Goal: Task Accomplishment & Management: Use online tool/utility

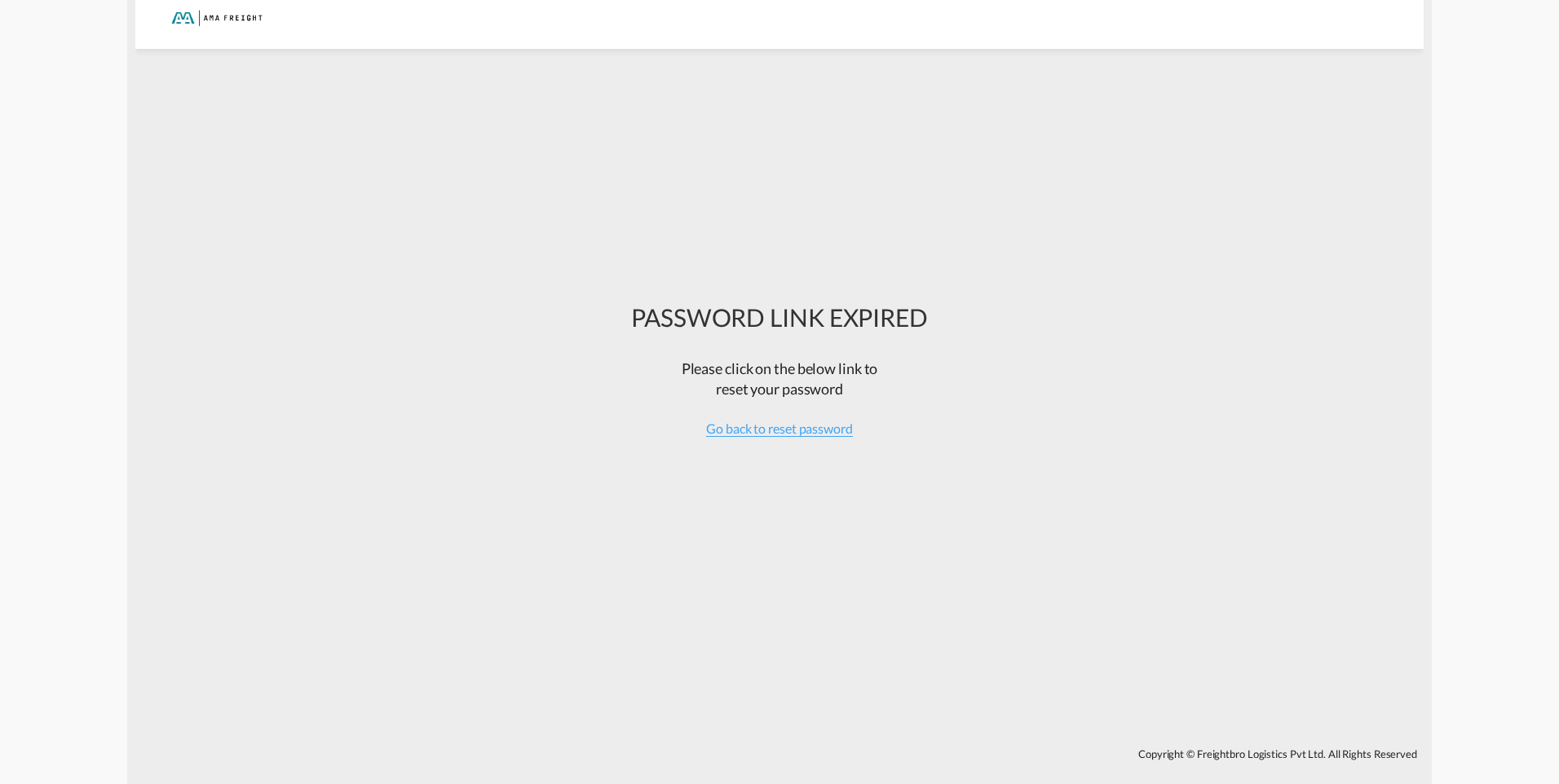
click at [215, 20] on div at bounding box center [215, 19] width 110 height 37
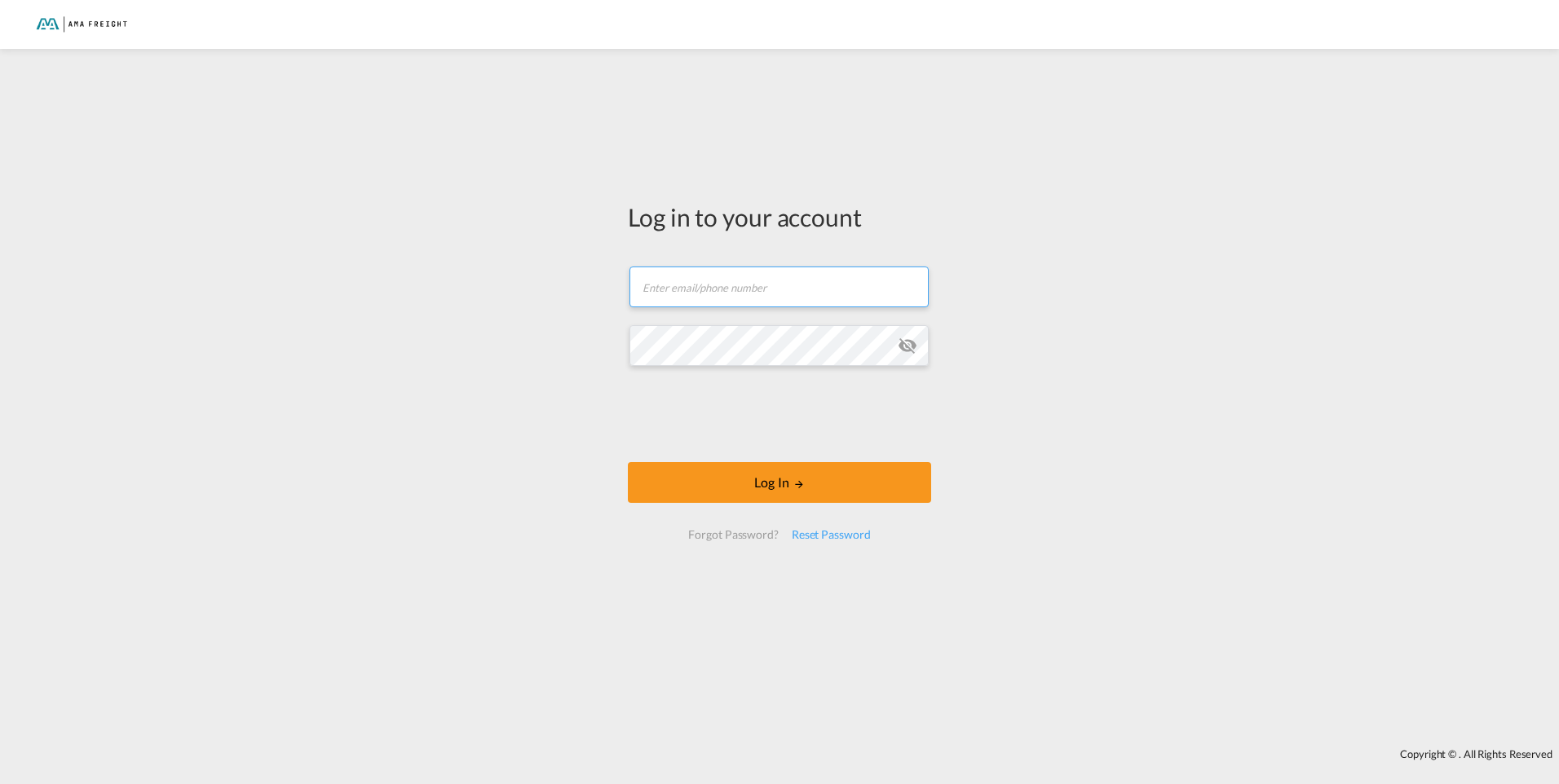
click at [726, 292] on input "text" at bounding box center [778, 287] width 299 height 40
type input "[EMAIL_ADDRESS][DOMAIN_NAME]"
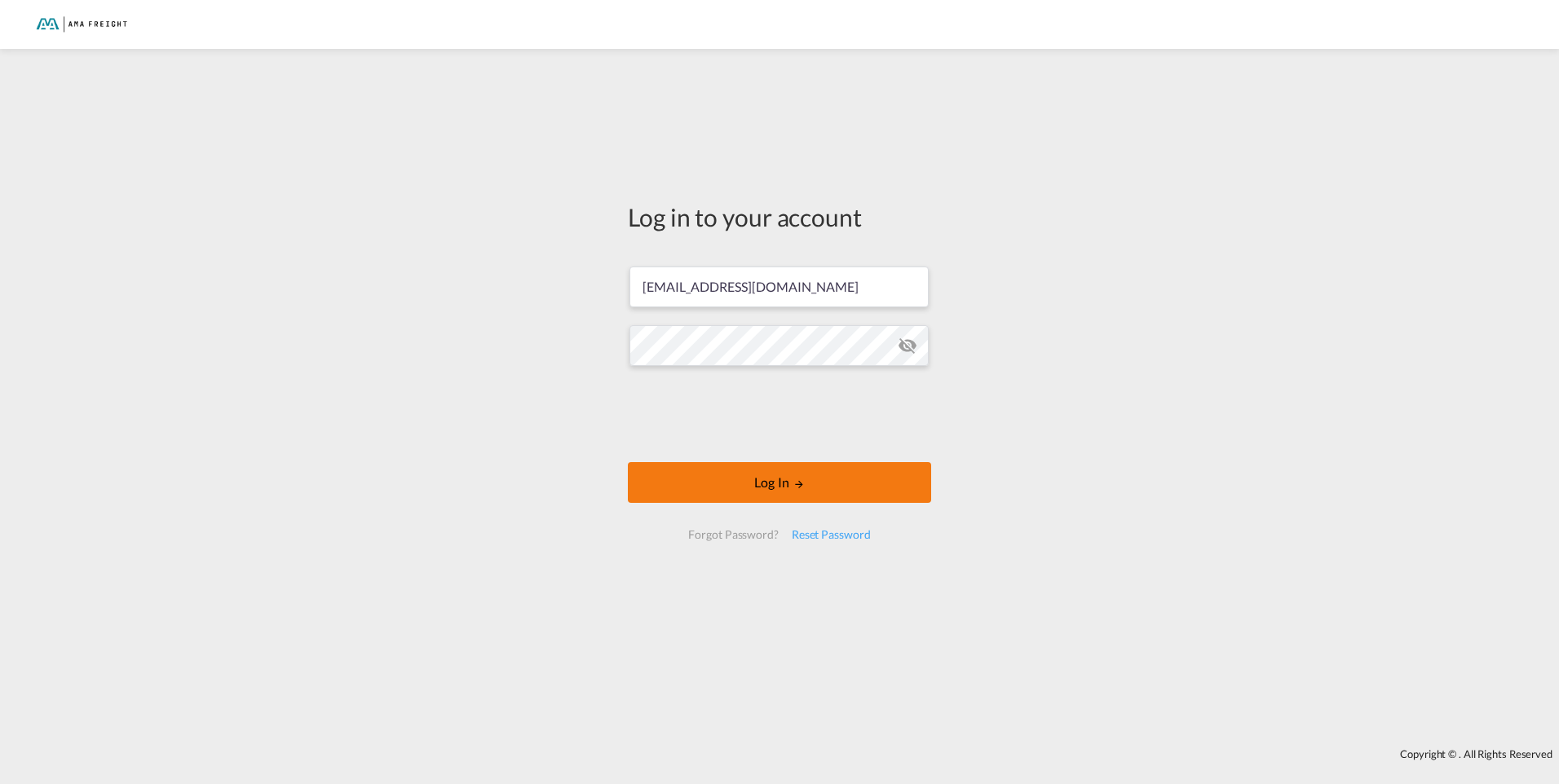
click at [804, 489] on md-icon "LOGIN" at bounding box center [799, 484] width 12 height 12
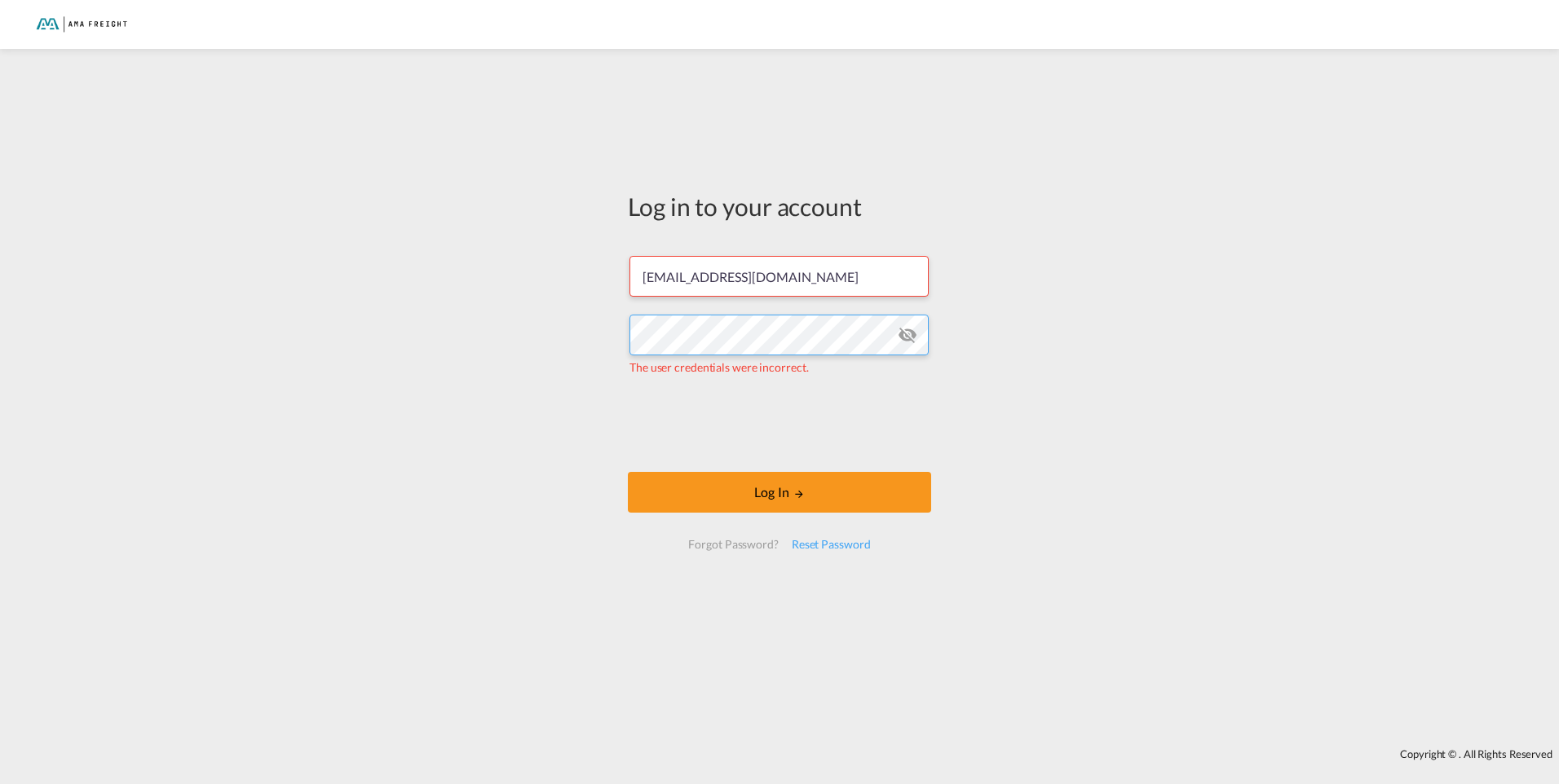
click at [533, 352] on div "Log in to your account [EMAIL_ADDRESS][DOMAIN_NAME] The user credentials were i…" at bounding box center [779, 398] width 1559 height 683
click at [909, 339] on md-icon "icon-eye-off" at bounding box center [907, 334] width 19 height 19
click at [255, 396] on div "Log in to your account k.krishnarajah@amafreight.com The user credentials were …" at bounding box center [779, 398] width 1559 height 683
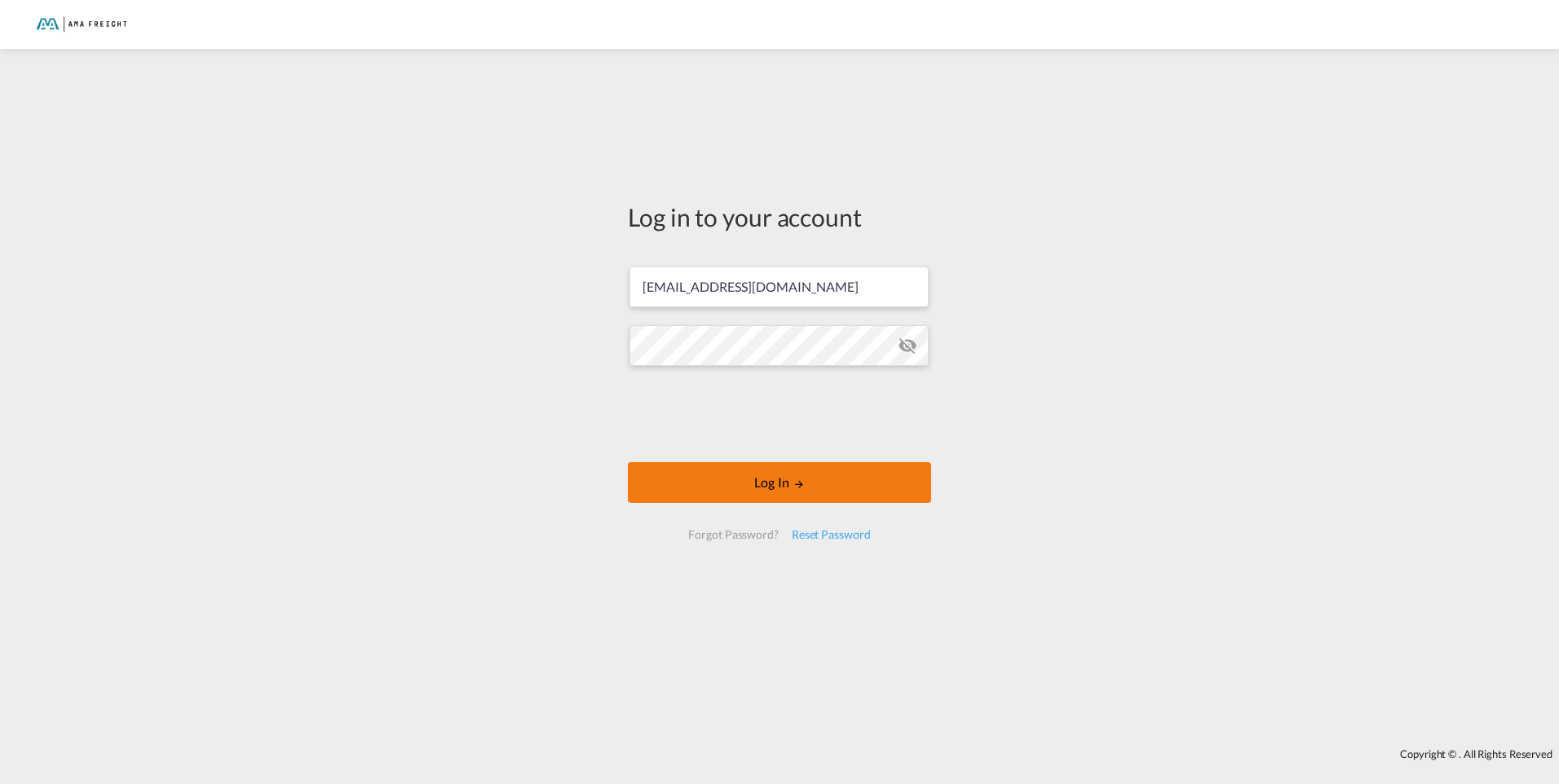
click at [802, 494] on button "Log In" at bounding box center [779, 483] width 303 height 40
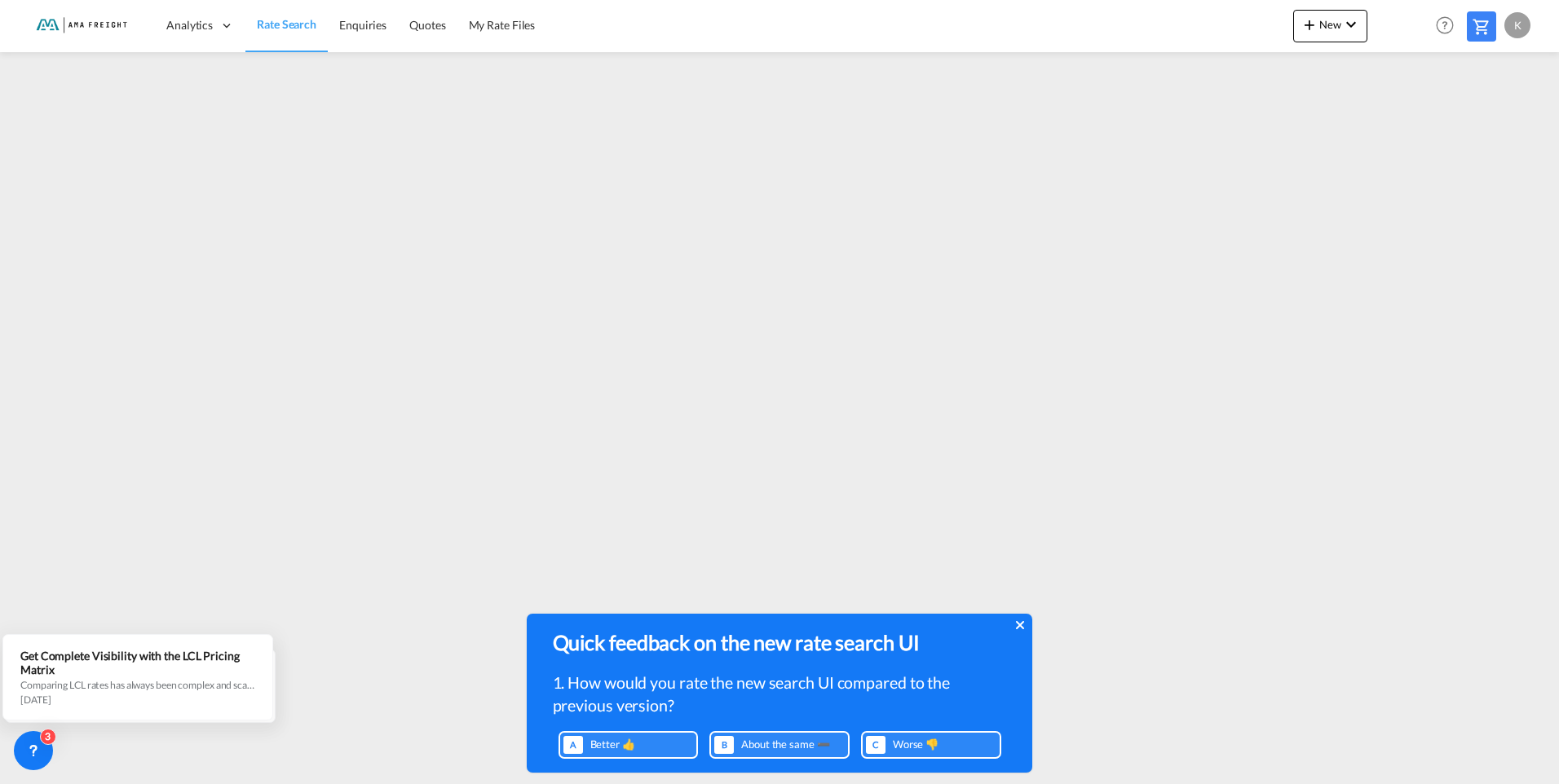
click at [1022, 627] on icon at bounding box center [1020, 625] width 8 height 13
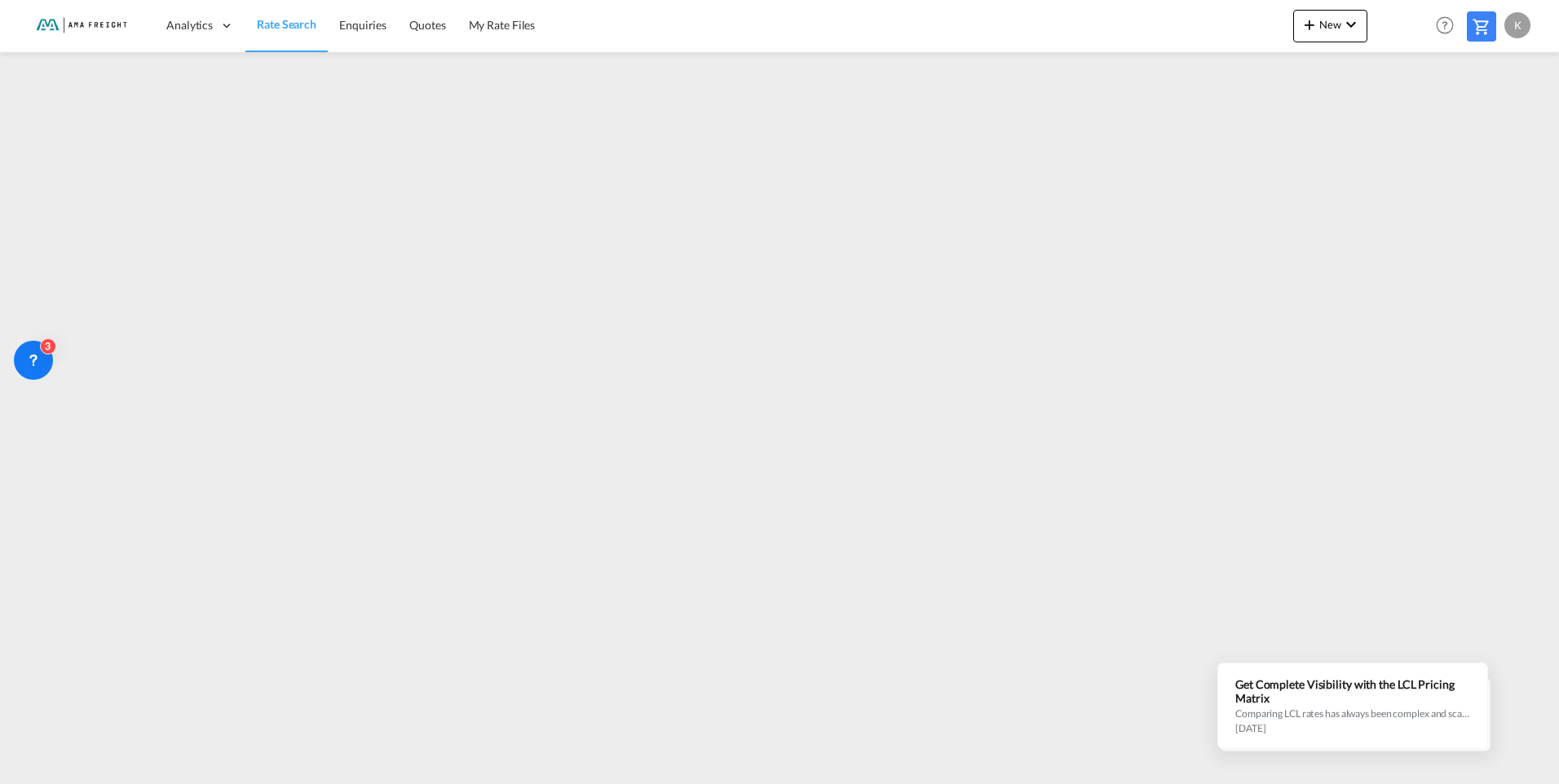
click at [302, 29] on span "Rate Search" at bounding box center [286, 24] width 60 height 13
